Goal: Check status: Check status

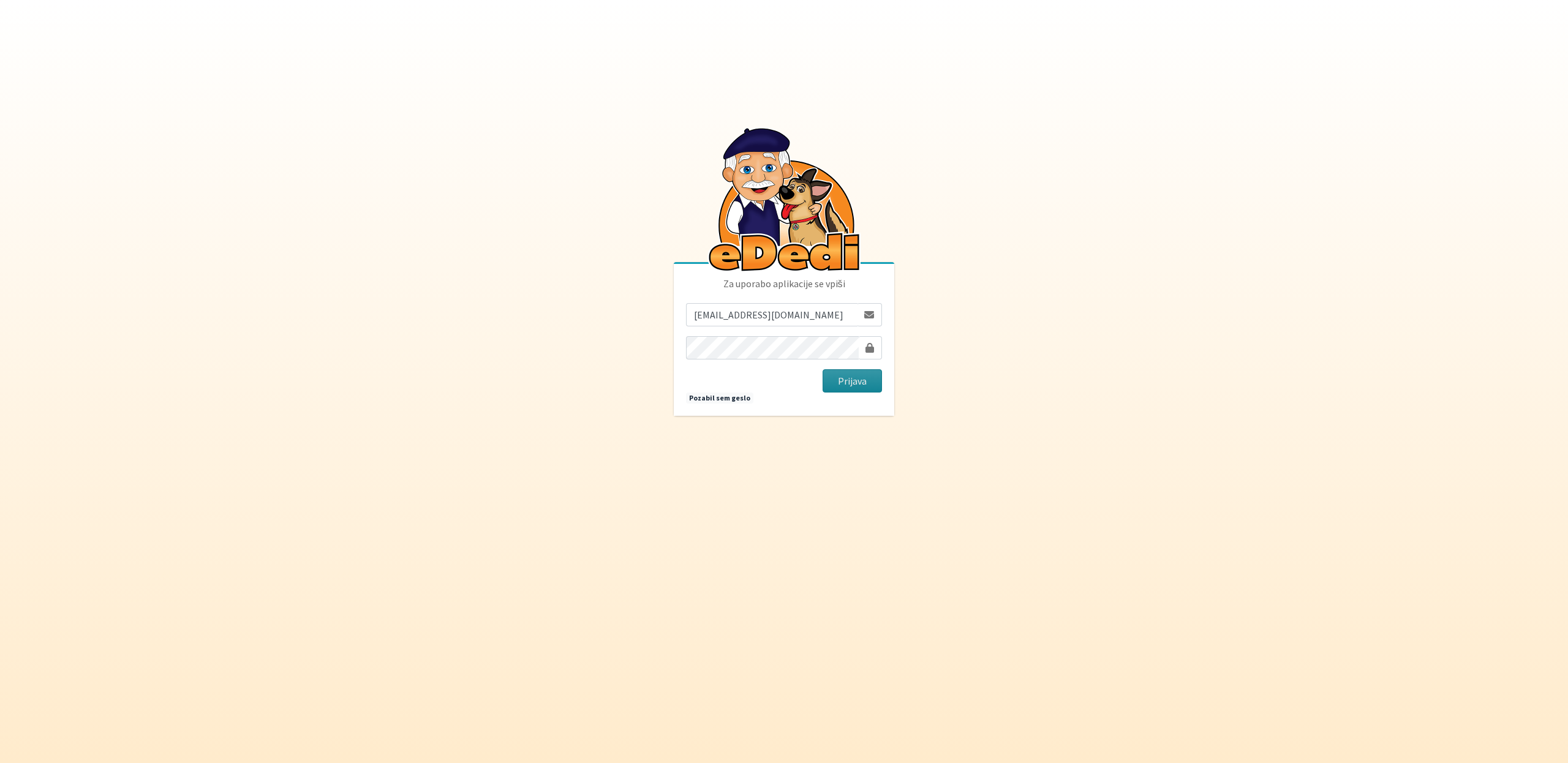
click at [854, 380] on button "Prijava" at bounding box center [853, 381] width 60 height 23
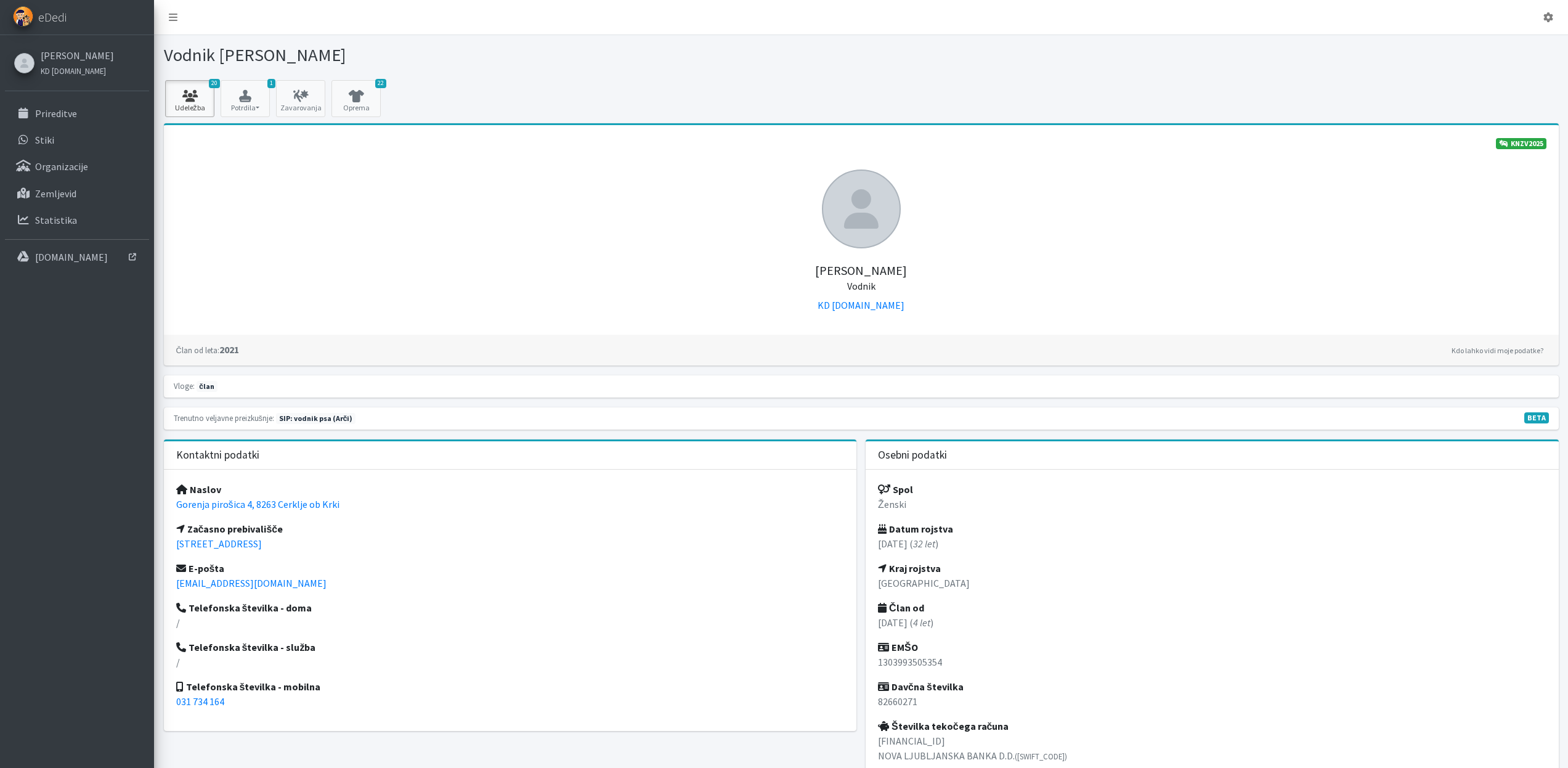
click at [187, 91] on icon at bounding box center [190, 96] width 42 height 12
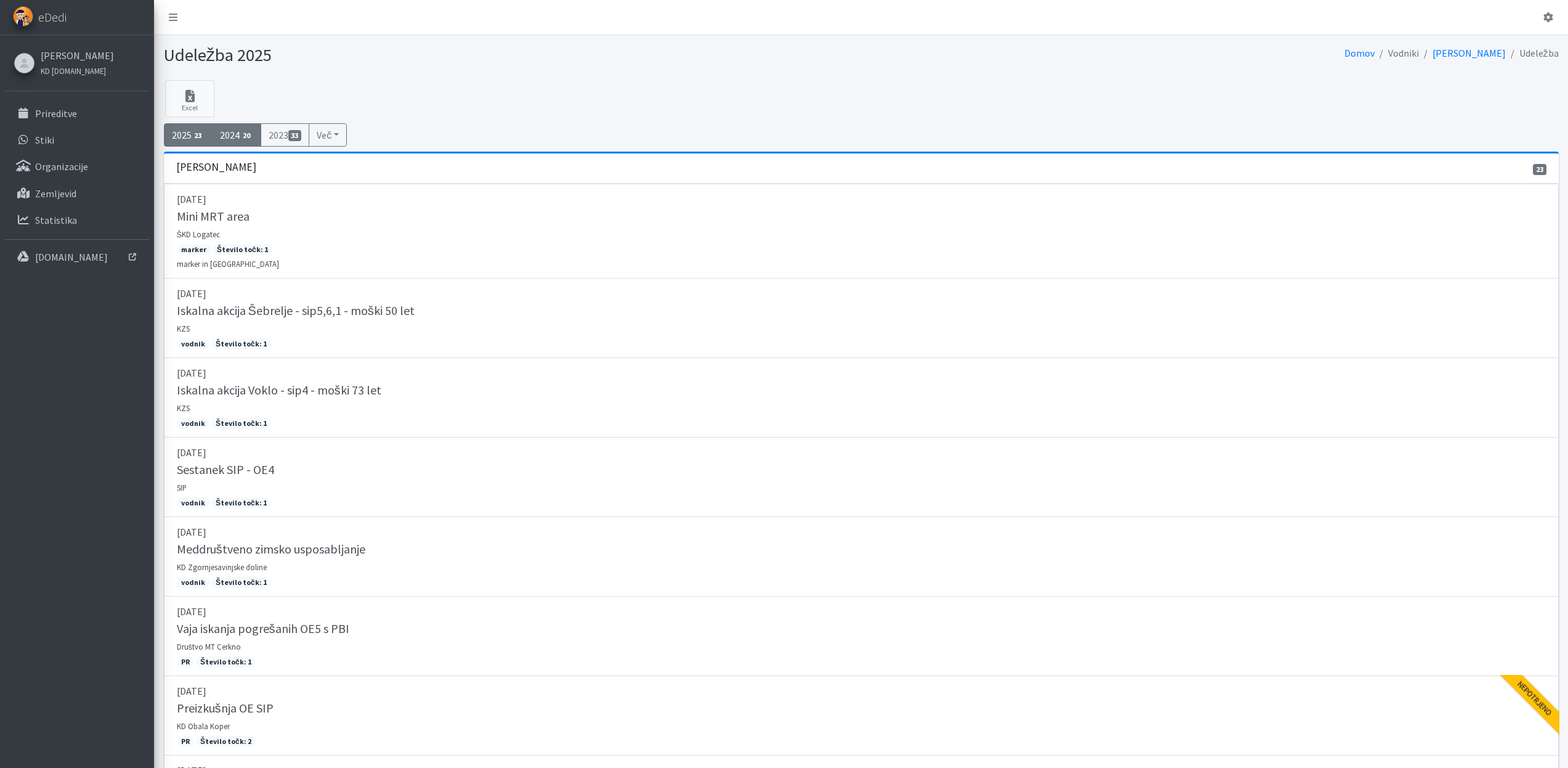
click at [231, 135] on link "2024 20" at bounding box center [236, 134] width 49 height 23
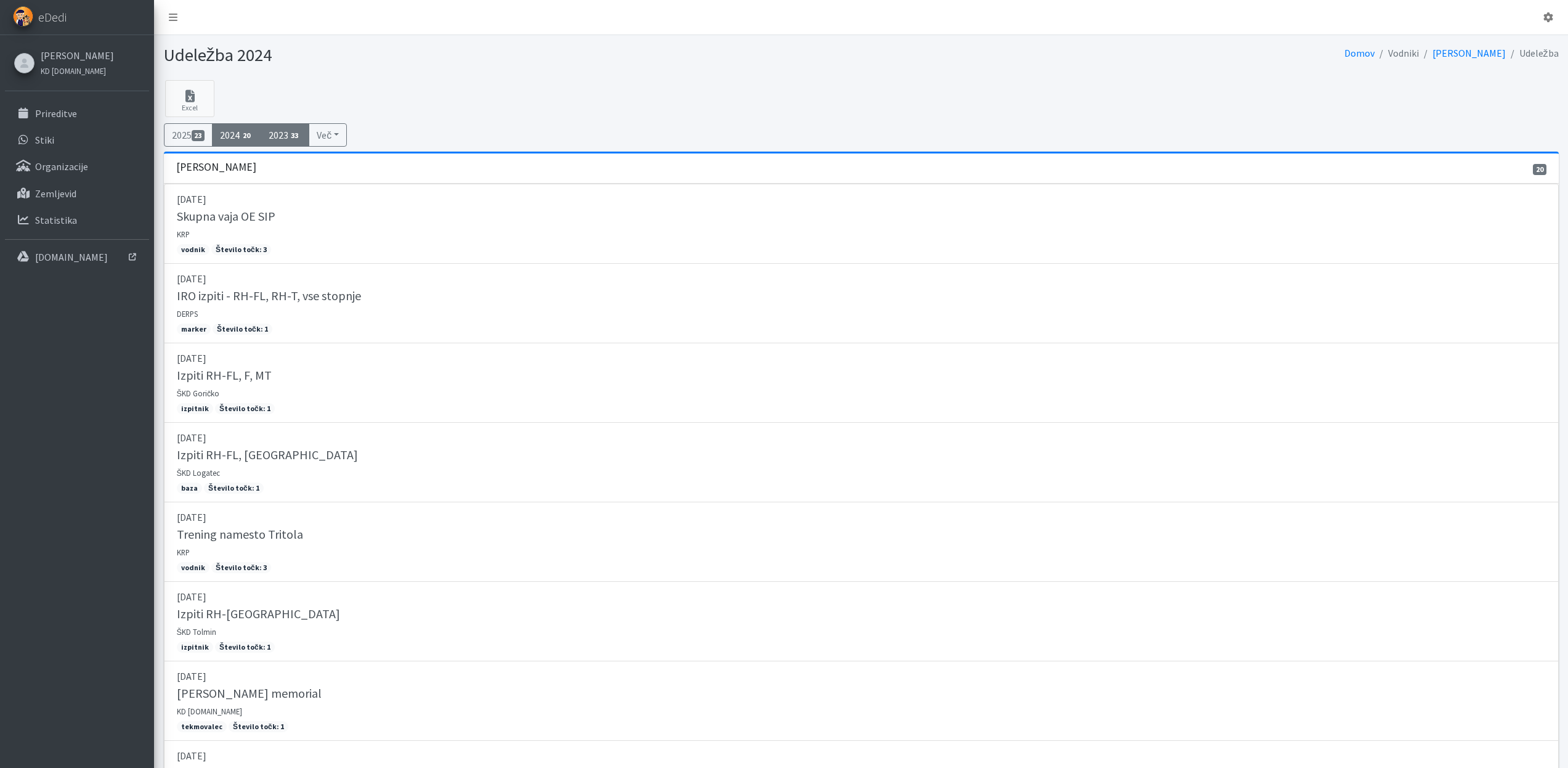
click at [300, 137] on span "33" at bounding box center [296, 135] width 14 height 11
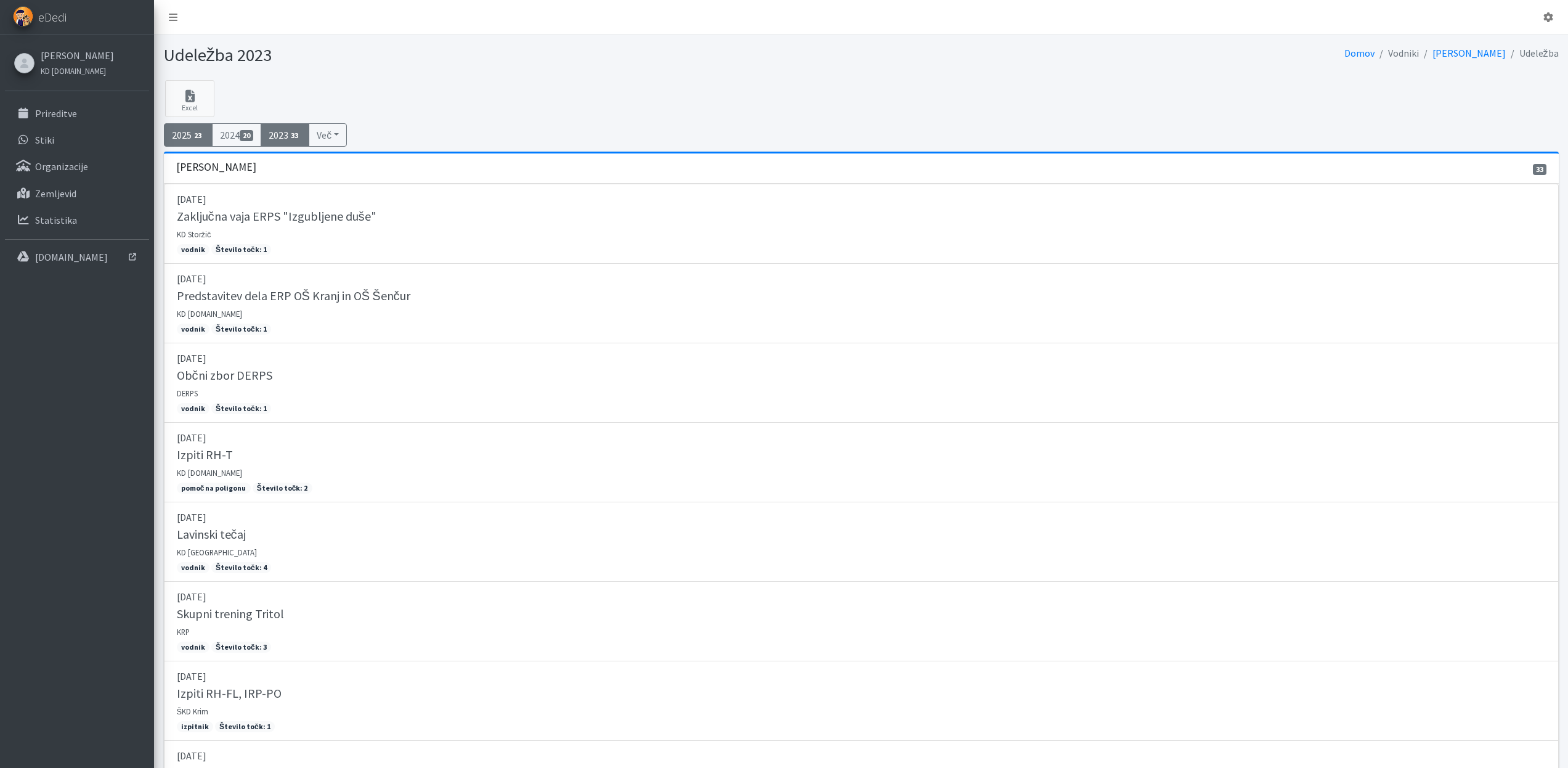
click at [186, 134] on link "2025 23" at bounding box center [188, 134] width 49 height 23
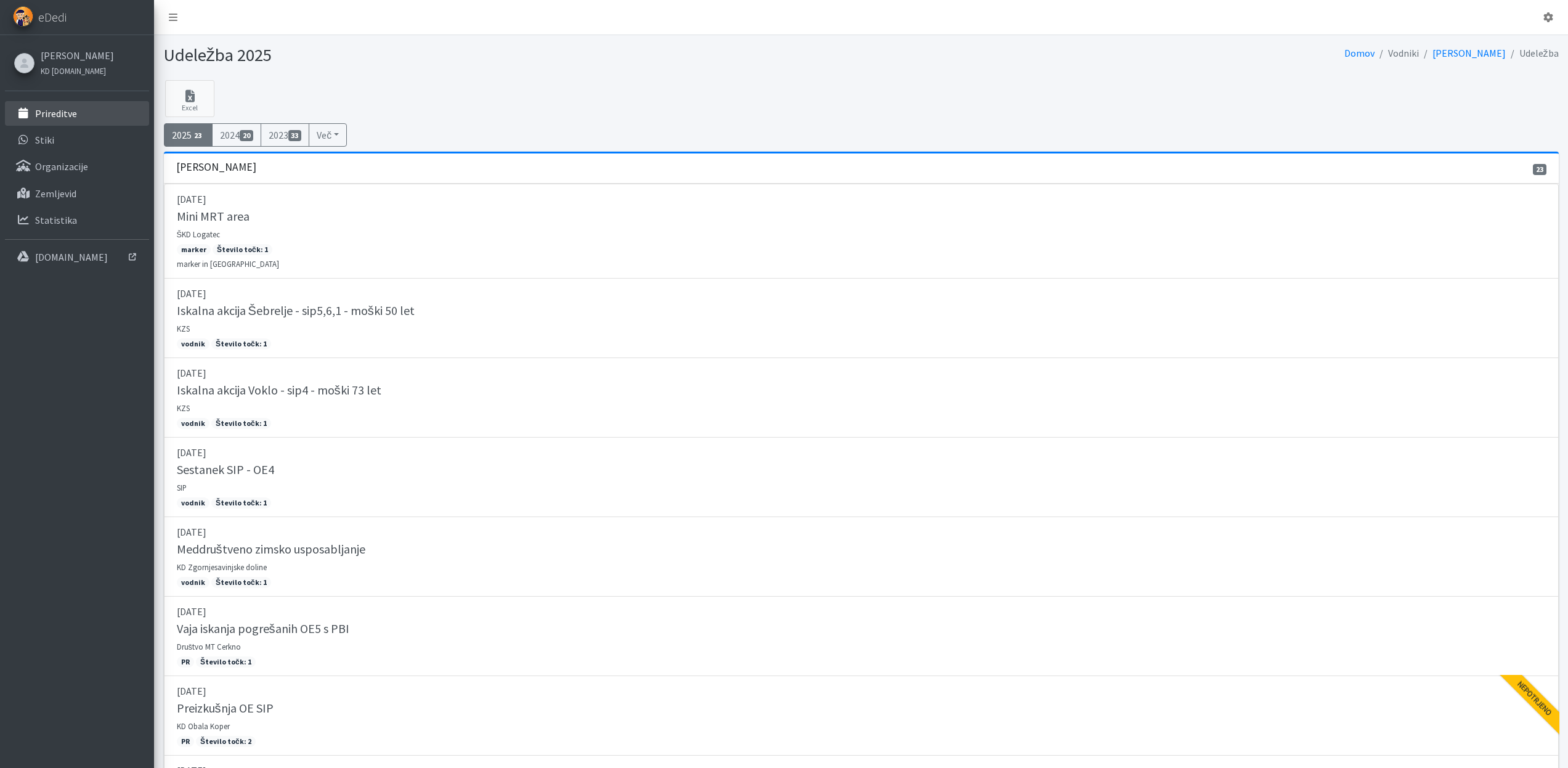
click at [87, 121] on link "Prireditve" at bounding box center [77, 113] width 144 height 25
